Goal: Task Accomplishment & Management: Use online tool/utility

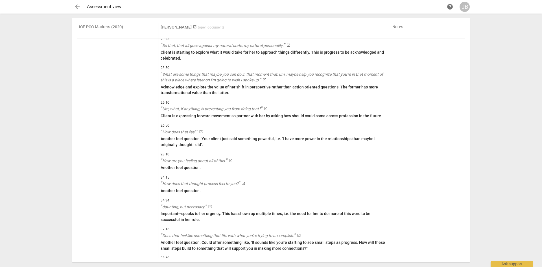
scroll to position [1370, 0]
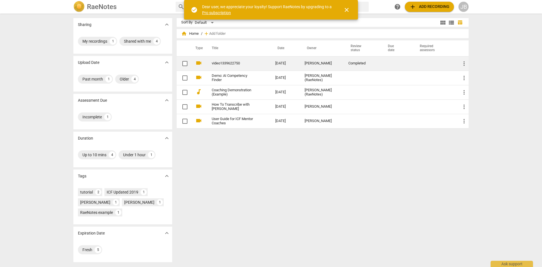
click at [219, 62] on link "video1339622750" at bounding box center [233, 63] width 43 height 4
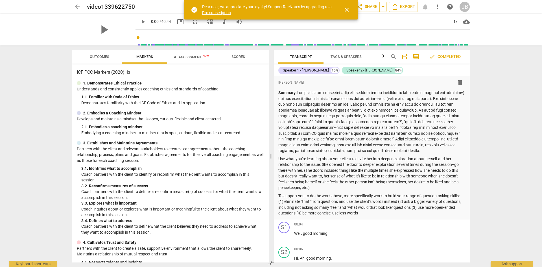
click at [349, 11] on span "close" at bounding box center [346, 9] width 7 height 7
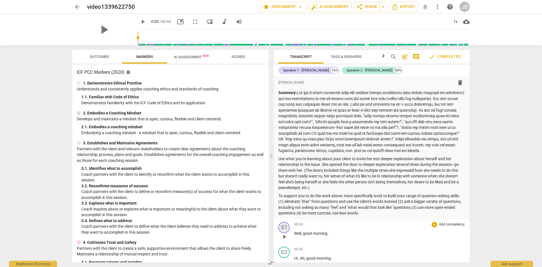
click at [284, 233] on div "S1" at bounding box center [283, 227] width 11 height 11
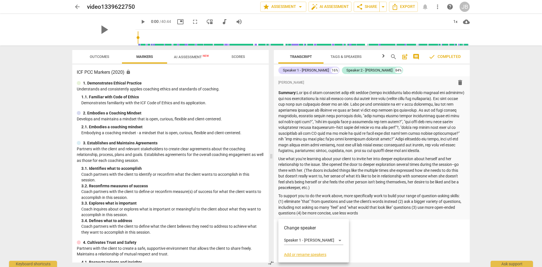
click at [296, 256] on link "Add or rename speakers" at bounding box center [313, 254] width 59 height 5
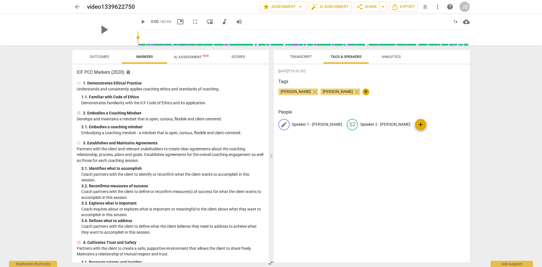
click at [284, 124] on span "edit" at bounding box center [283, 124] width 7 height 7
click at [299, 54] on span "Transcript" at bounding box center [301, 57] width 36 height 8
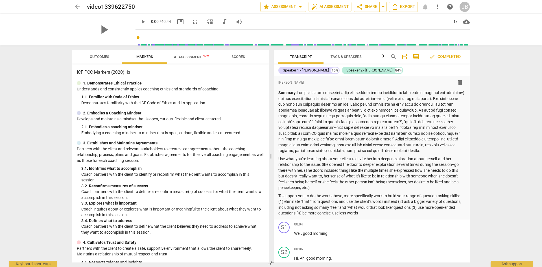
click at [350, 55] on span "Tags & Speakers" at bounding box center [345, 56] width 31 height 4
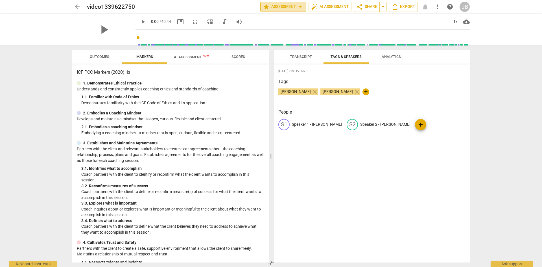
click at [288, 8] on span "star Assessment arrow_drop_down" at bounding box center [283, 6] width 41 height 7
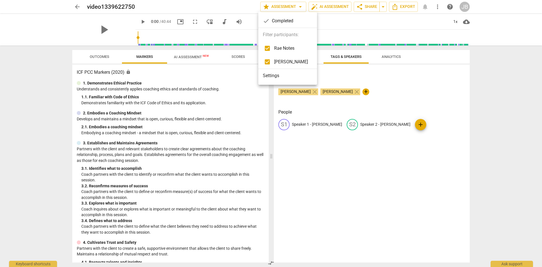
click at [273, 77] on li "Settings" at bounding box center [287, 76] width 59 height 14
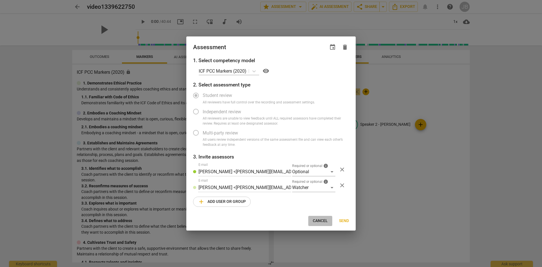
click at [321, 221] on span "Cancel" at bounding box center [320, 221] width 15 height 6
radio input "false"
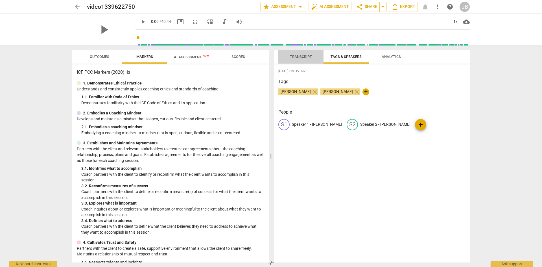
click at [297, 55] on span "Transcript" at bounding box center [301, 56] width 22 height 4
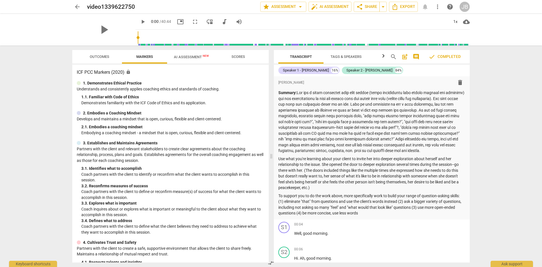
click at [344, 55] on span "Tags & Speakers" at bounding box center [345, 56] width 31 height 4
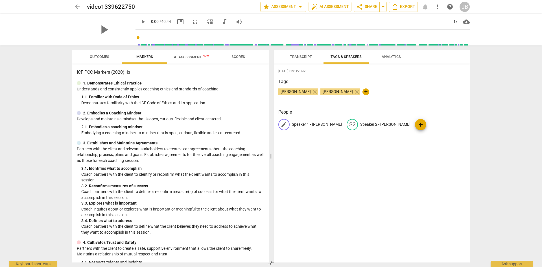
click at [283, 124] on span "edit" at bounding box center [283, 124] width 7 height 7
click at [318, 121] on input "Speaker 1 - [PERSON_NAME]" at bounding box center [314, 124] width 45 height 9
drag, startPoint x: 326, startPoint y: 121, endPoint x: 286, endPoint y: 125, distance: 40.6
click at [286, 125] on div "edit Speaker 1 - [PERSON_NAME]" at bounding box center [311, 124] width 67 height 11
click at [286, 125] on span "edit" at bounding box center [283, 124] width 7 height 7
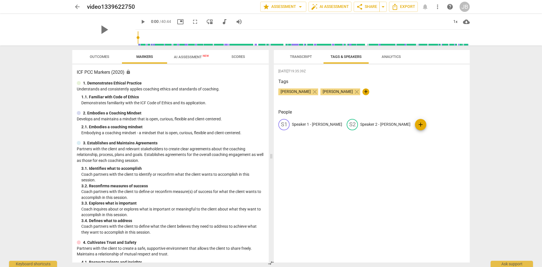
click at [279, 125] on div "S1" at bounding box center [283, 124] width 11 height 11
click at [316, 122] on input "Speaker 1 - [PERSON_NAME]" at bounding box center [314, 124] width 45 height 9
click at [302, 54] on span "Transcript" at bounding box center [301, 56] width 22 height 4
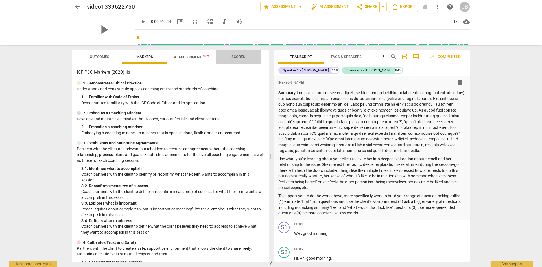
click at [238, 54] on span "Scores" at bounding box center [238, 57] width 27 height 8
